Goal: Navigation & Orientation: Find specific page/section

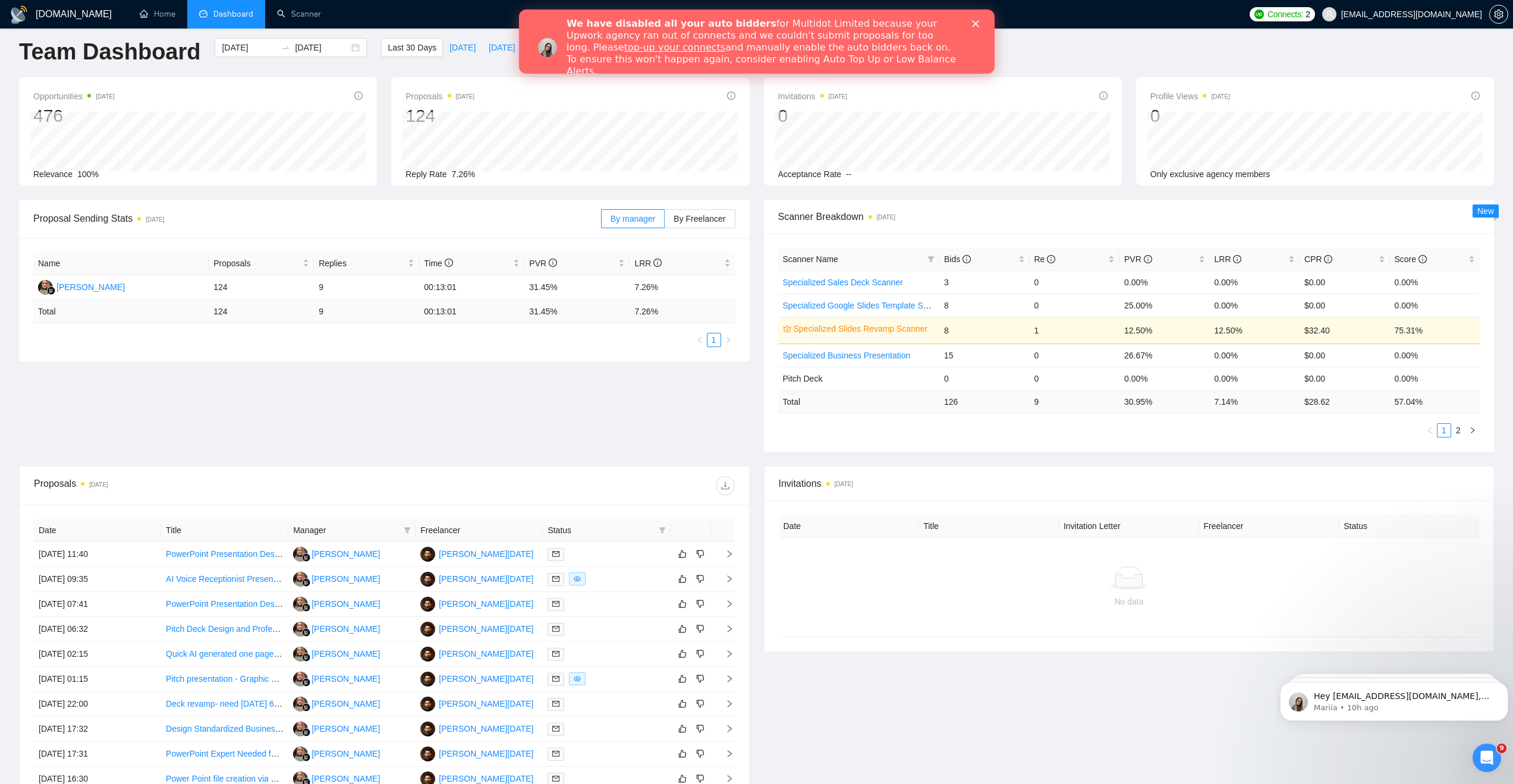
click at [473, 406] on div "Proposal Sending Stats [DATE] By manager By Freelancer Name Proposals Replies T…" at bounding box center [757, 332] width 1489 height 266
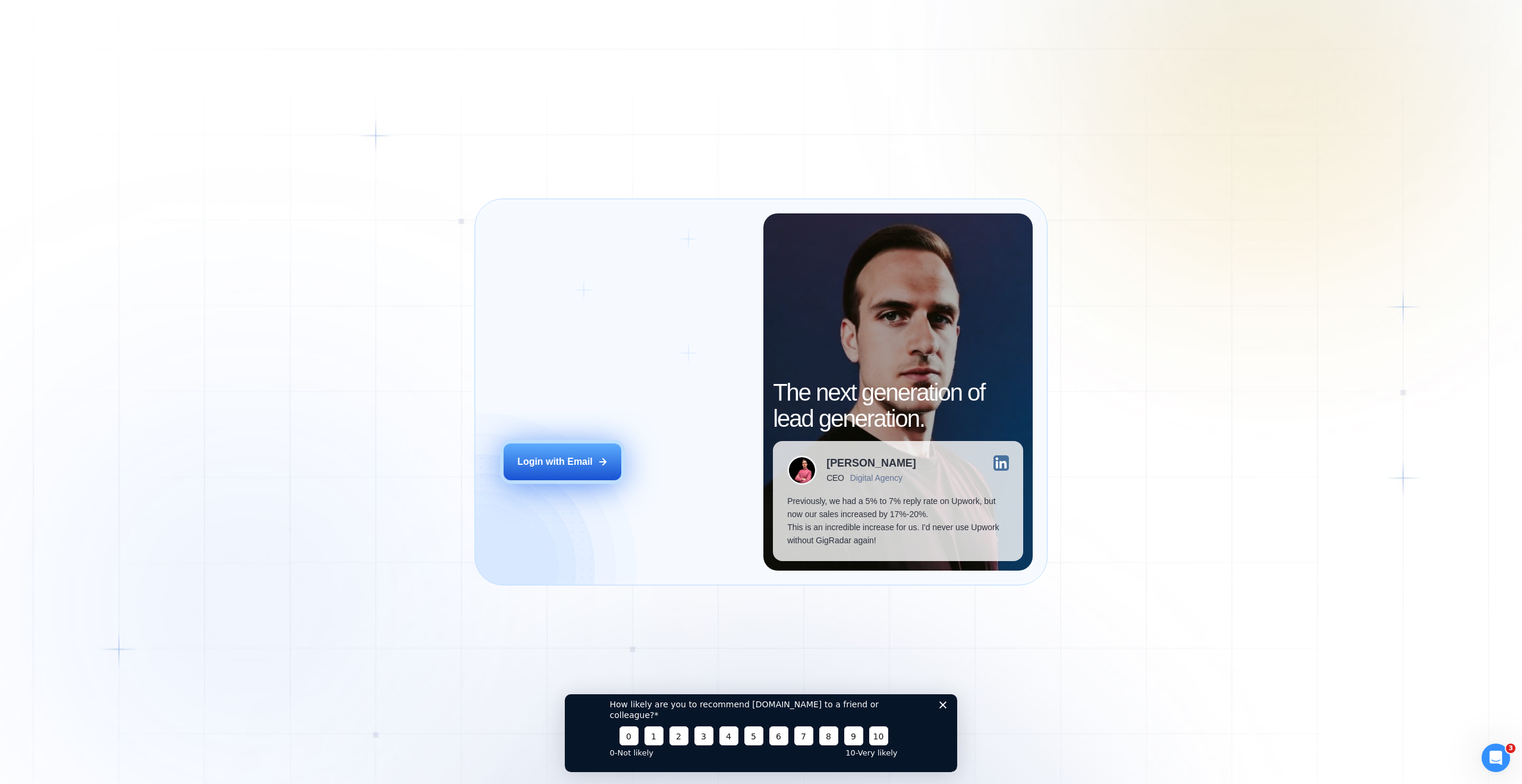
click at [578, 467] on div "Login with Email" at bounding box center [554, 461] width 75 height 13
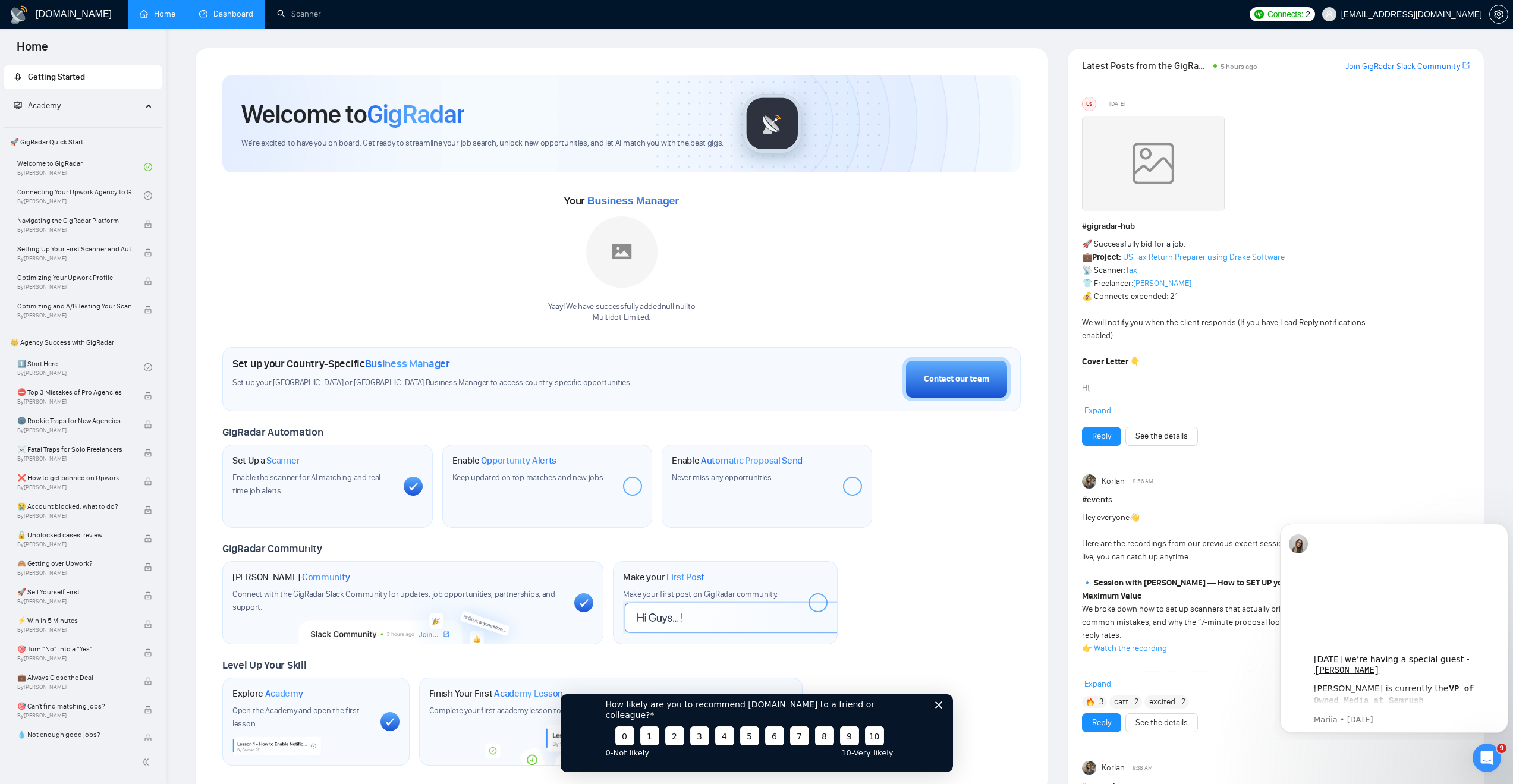
click at [234, 14] on link "Dashboard" at bounding box center [225, 14] width 54 height 10
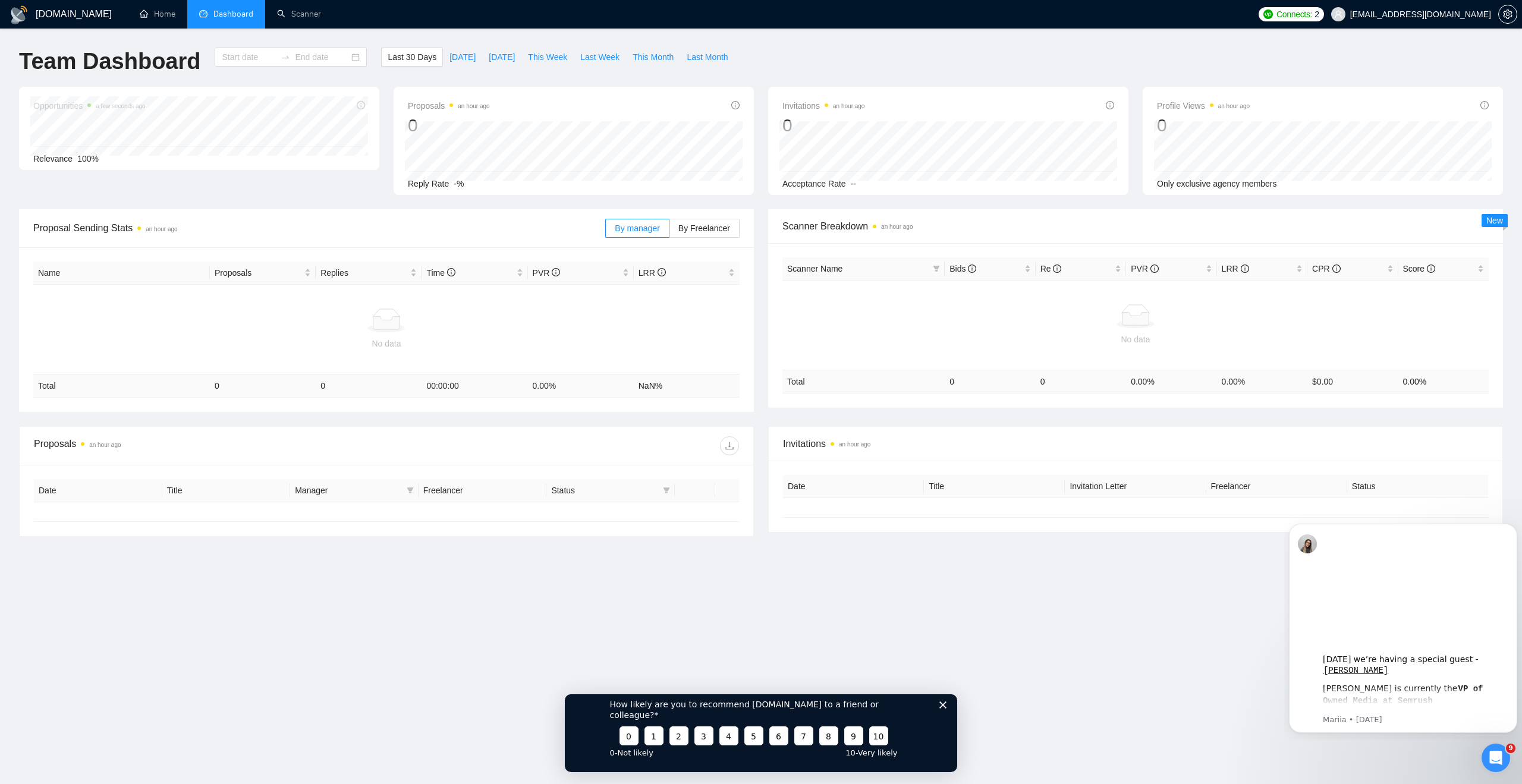
type input "2025-08-16"
type input "2025-09-15"
